Goal: Information Seeking & Learning: Learn about a topic

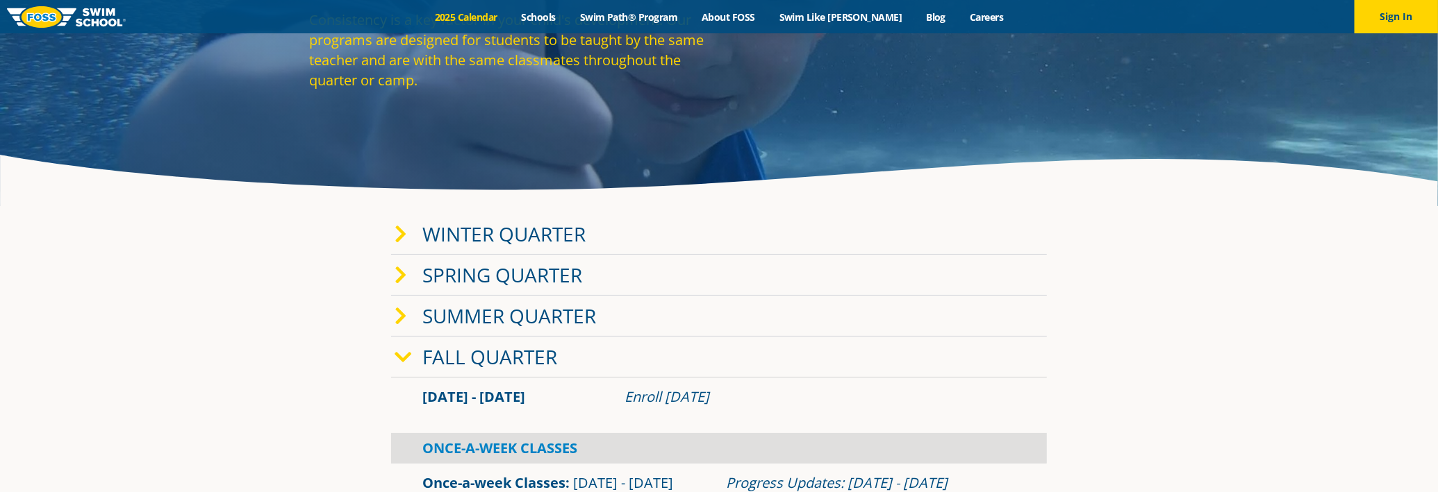
scroll to position [138, 0]
click at [457, 230] on link "Winter Quarter" at bounding box center [503, 234] width 163 height 26
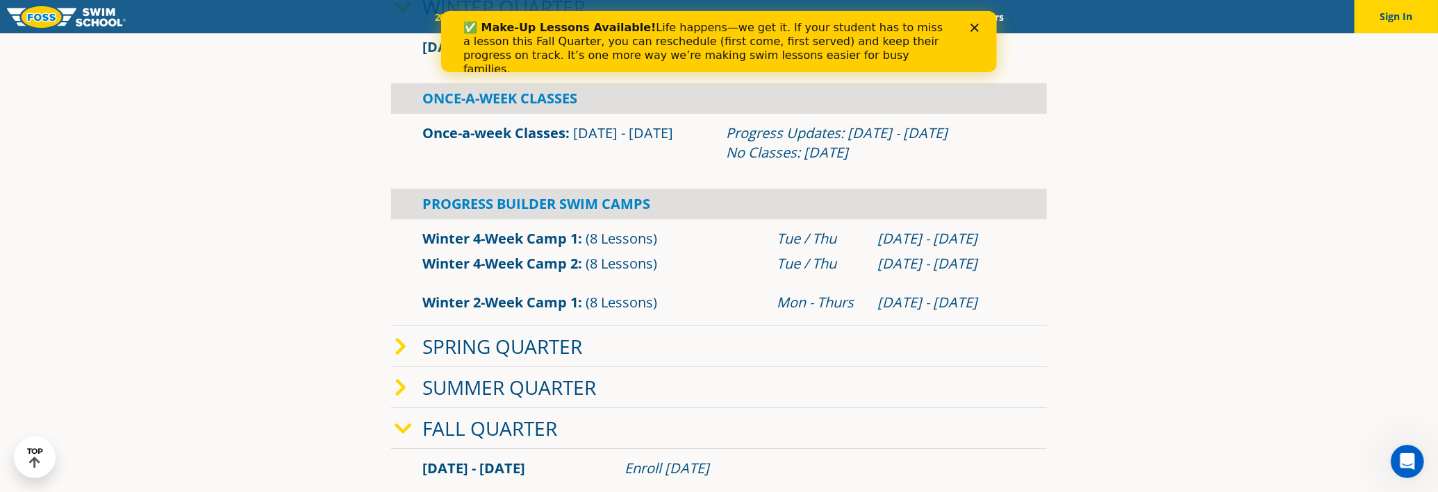
scroll to position [416, 0]
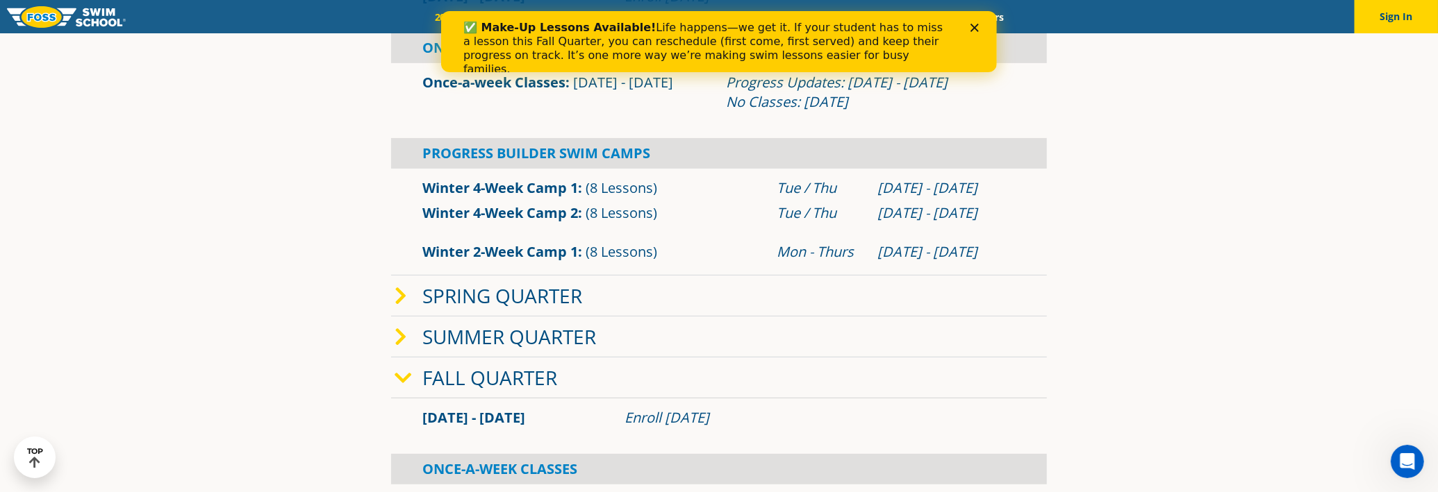
click at [485, 378] on link "Fall Quarter" at bounding box center [489, 378] width 135 height 26
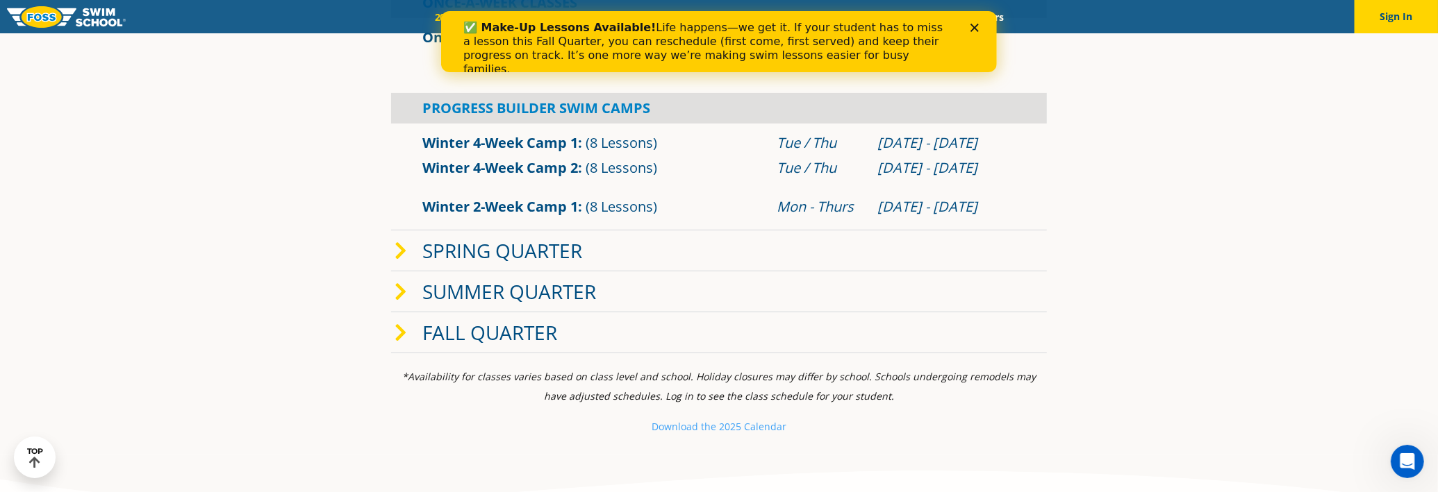
scroll to position [485, 0]
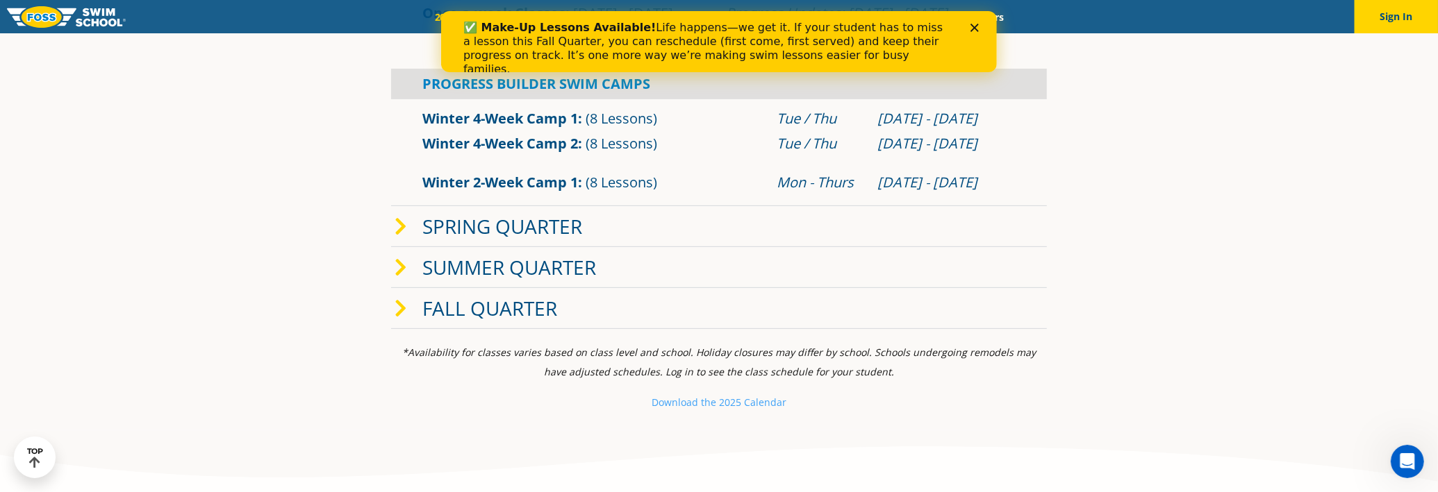
click at [410, 302] on span at bounding box center [408, 309] width 28 height 20
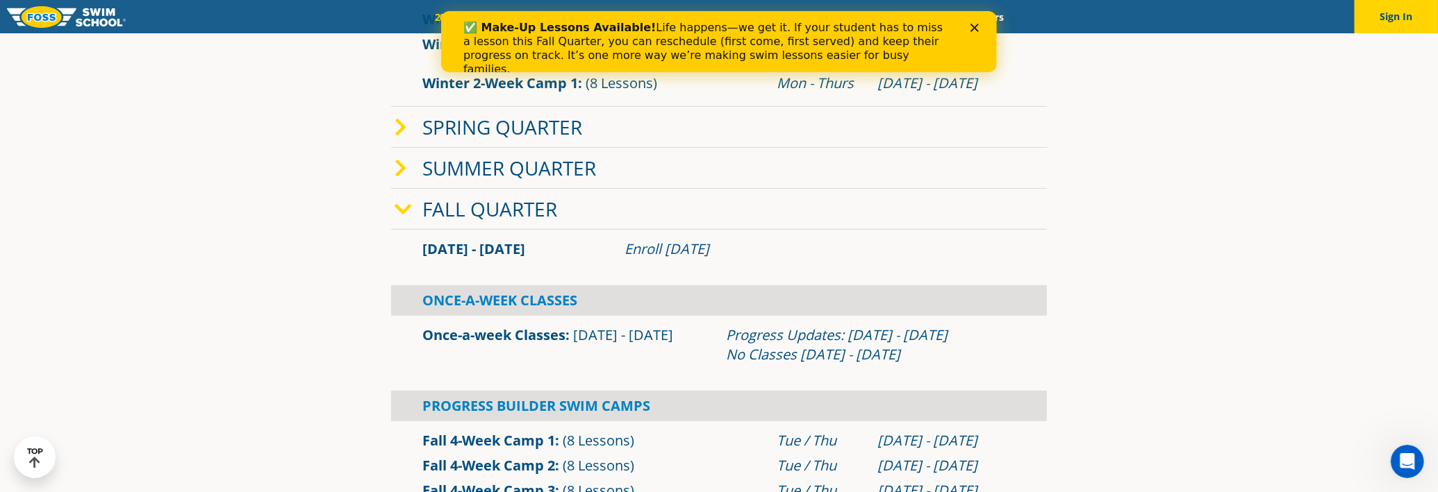
scroll to position [694, 0]
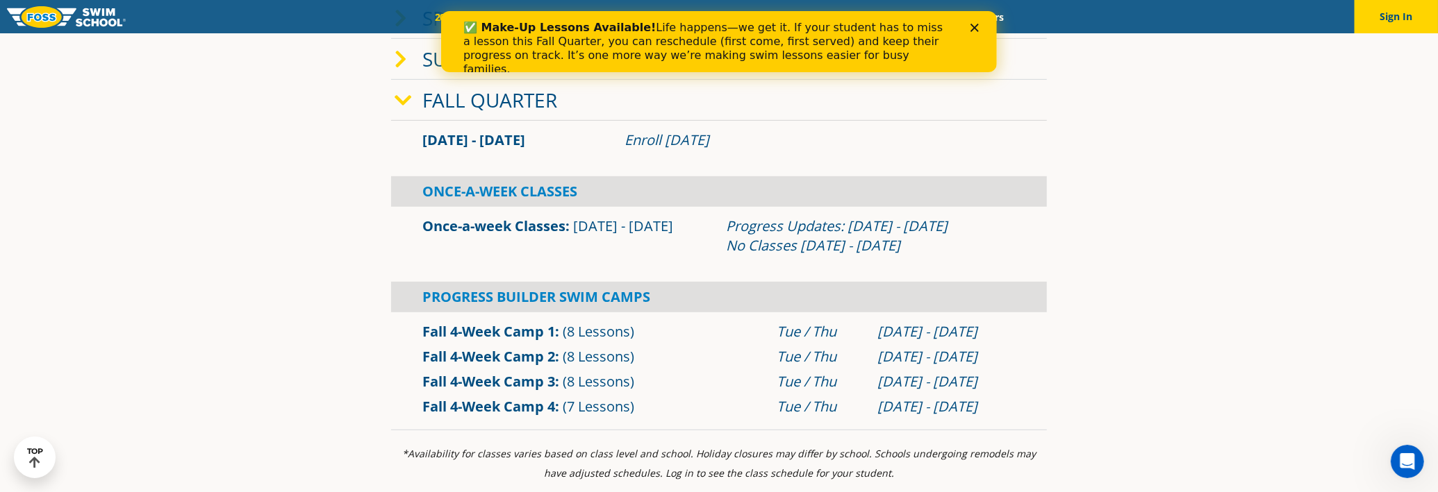
click at [501, 405] on link "Fall 4-Week Camp 4" at bounding box center [488, 406] width 133 height 19
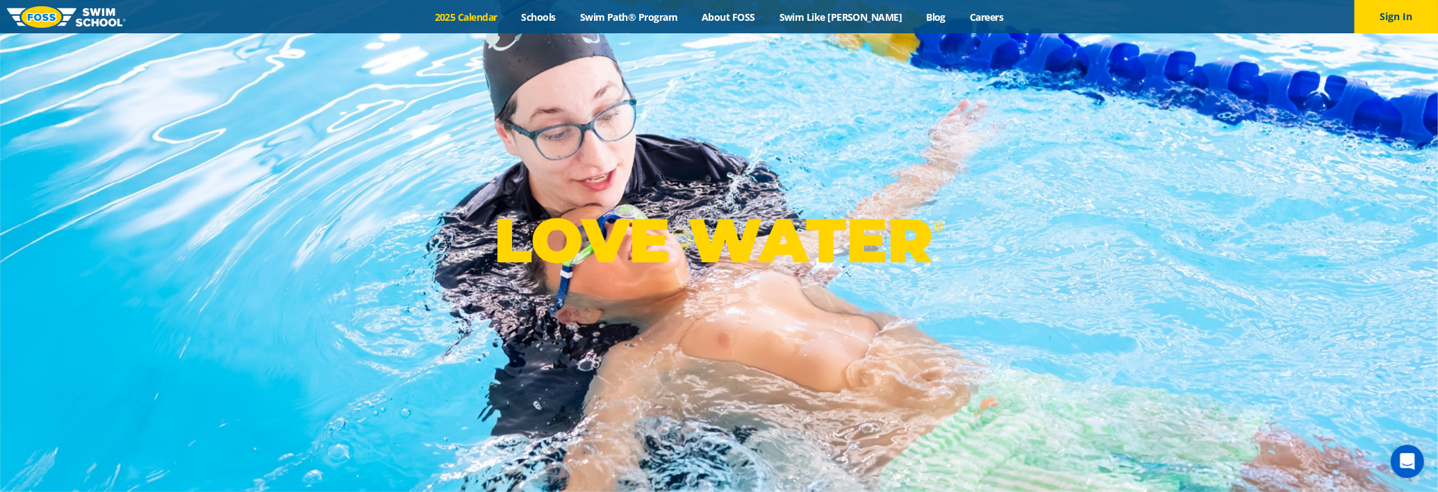
click at [495, 15] on link "2025 Calendar" at bounding box center [465, 16] width 87 height 13
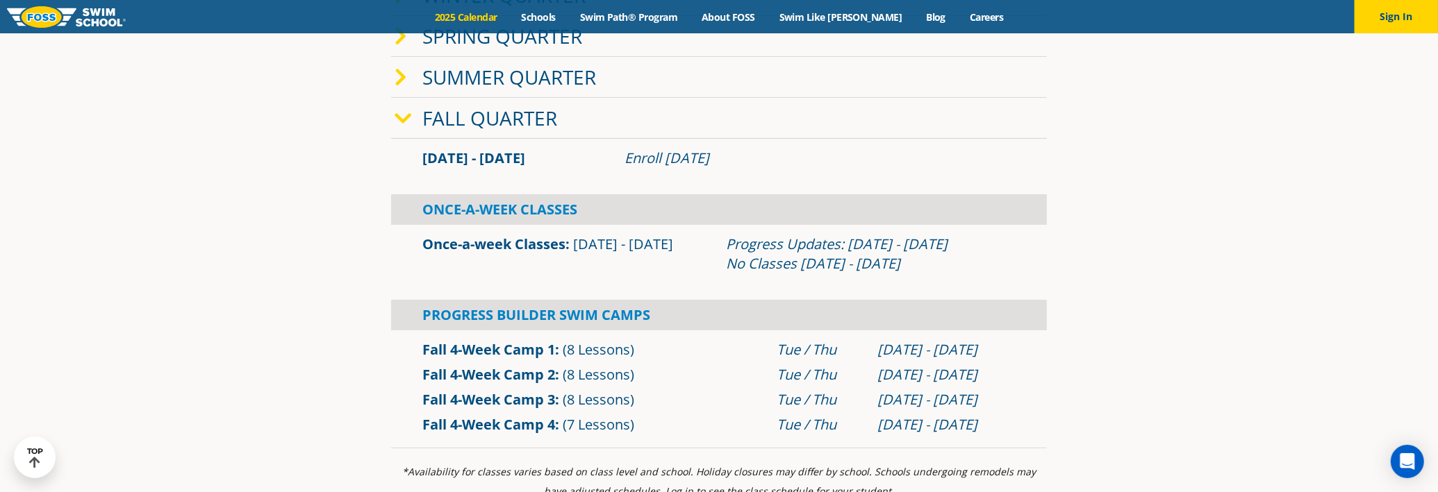
scroll to position [347, 0]
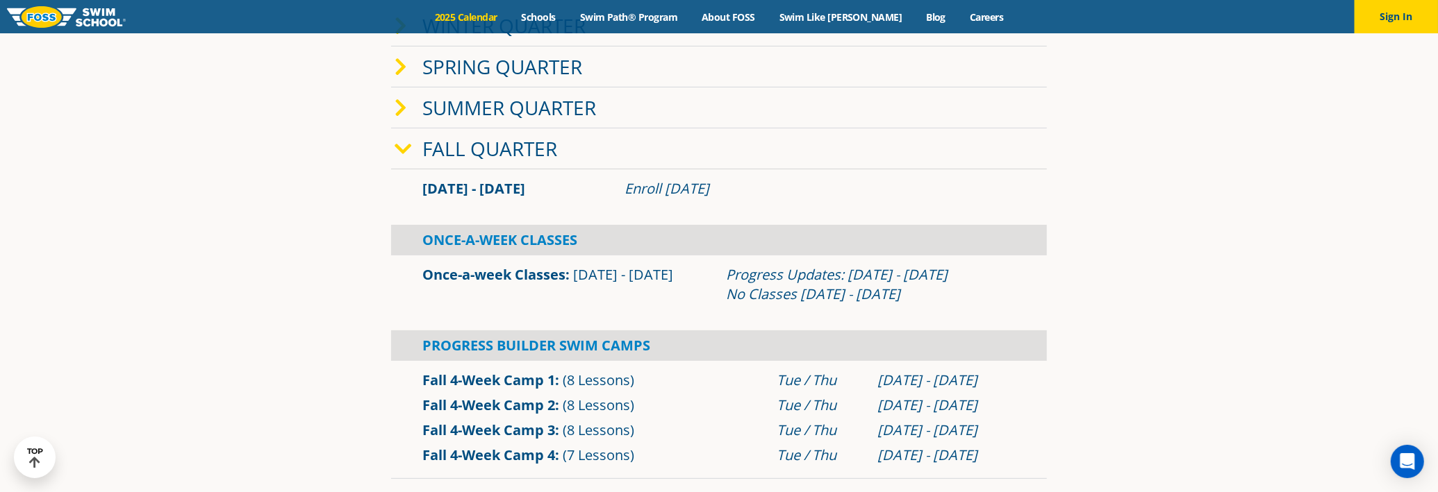
click at [537, 270] on link "Once-a-week Classes" at bounding box center [493, 274] width 143 height 19
